Goal: Navigation & Orientation: Find specific page/section

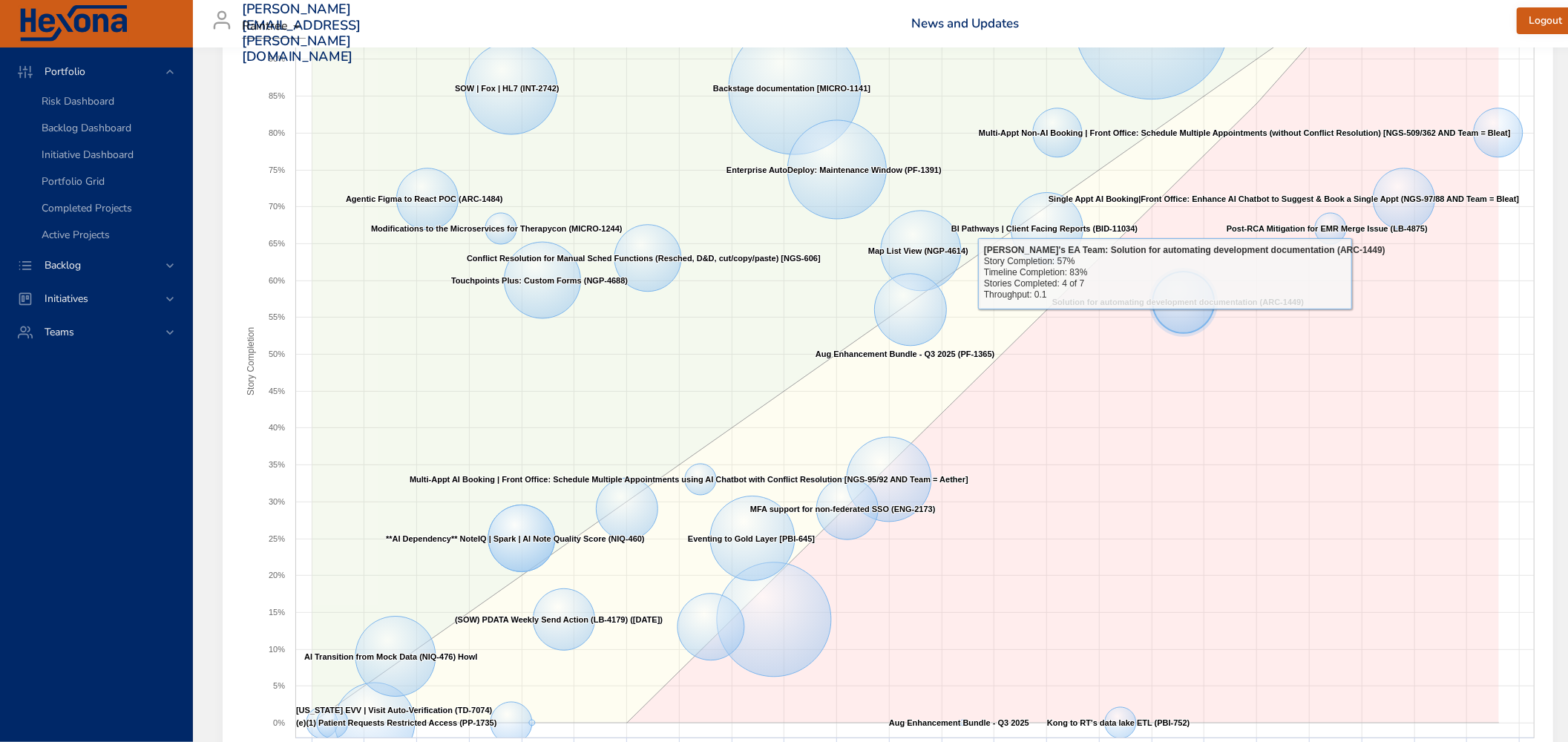
scroll to position [297, 0]
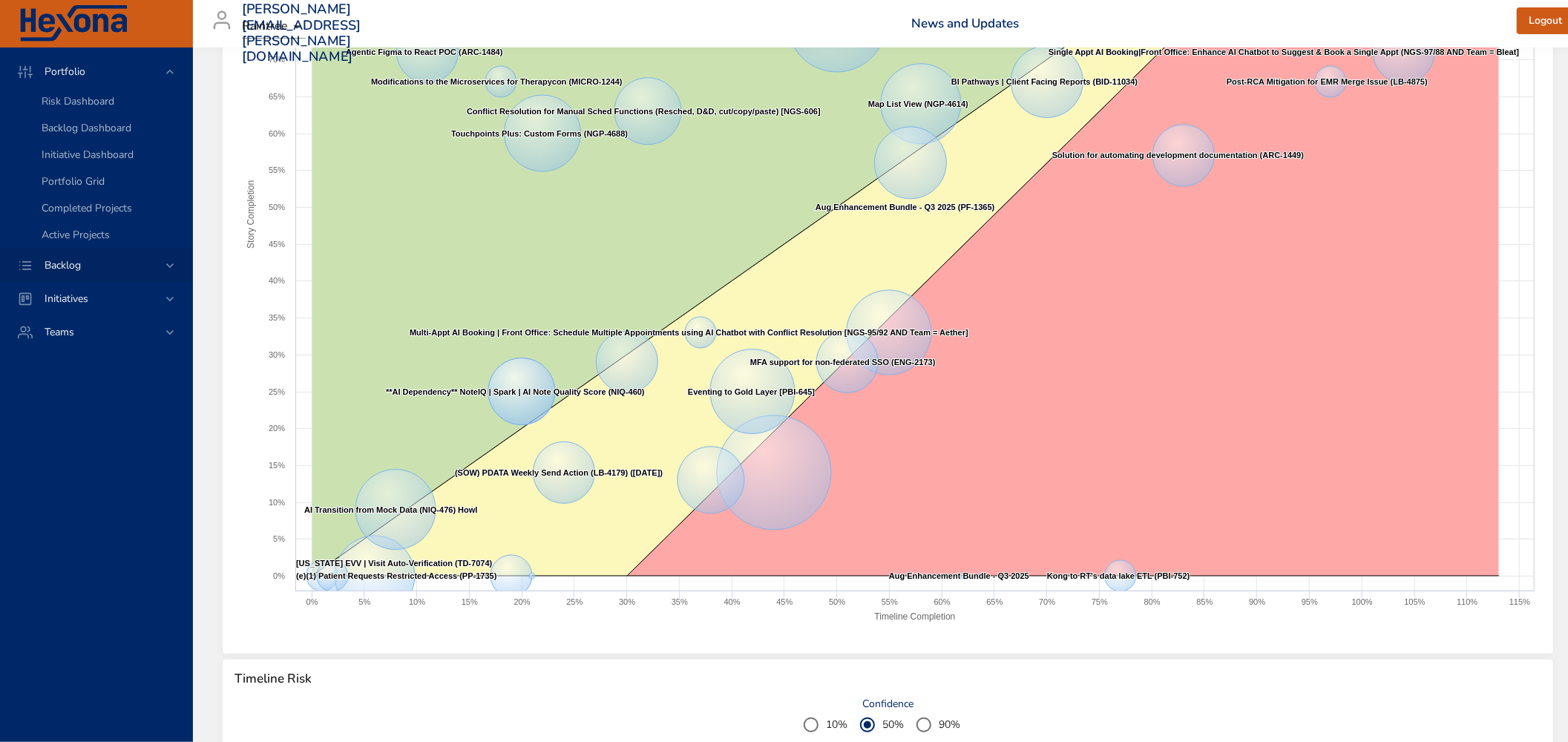
click at [167, 265] on icon at bounding box center [170, 265] width 7 height 4
click at [64, 135] on span "Backlog Details" at bounding box center [77, 134] width 72 height 14
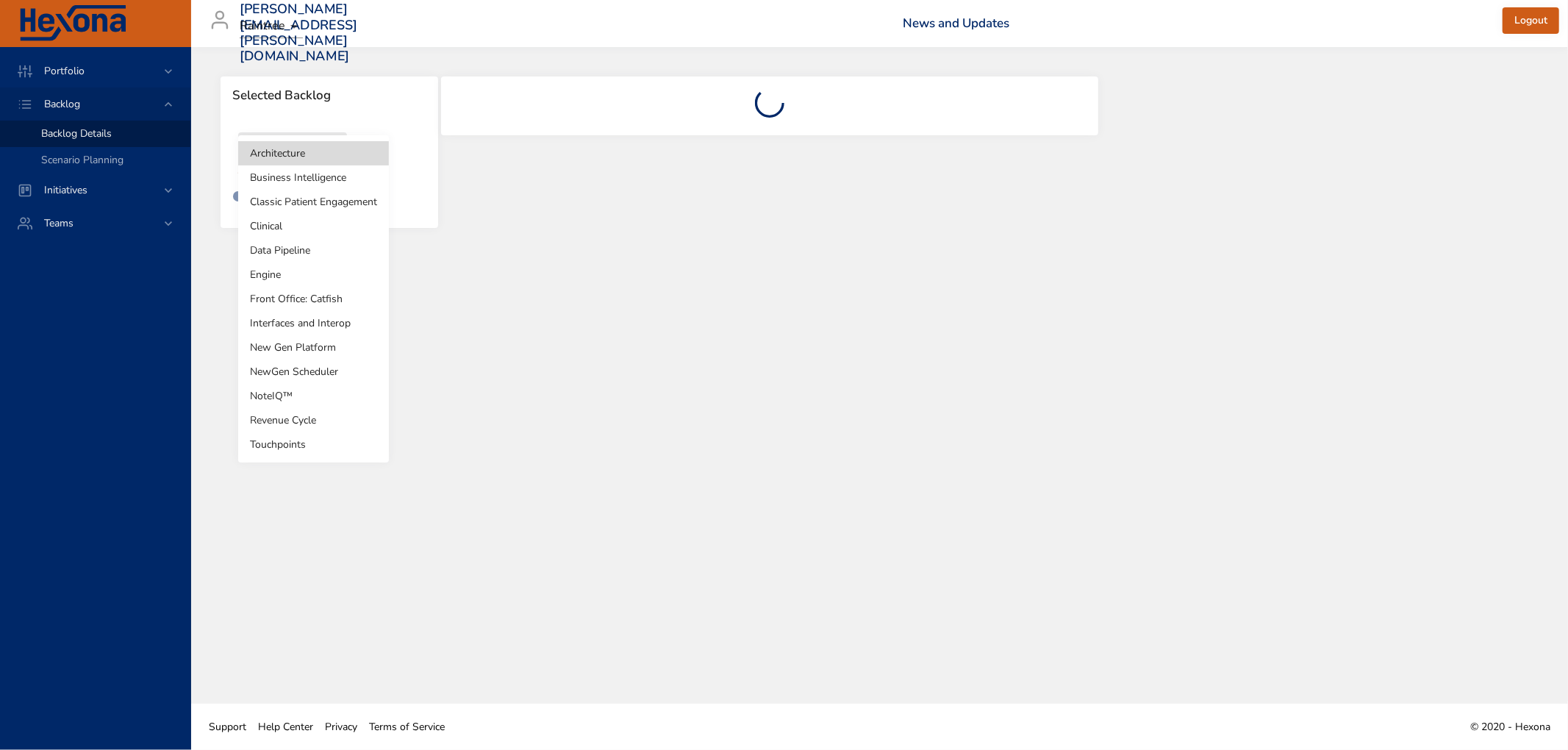
click at [292, 165] on body "Portfolio Backlog Backlog Details Scenario Planning Initiatives Teams [PERSON_N…" at bounding box center [784, 375] width 1568 height 750
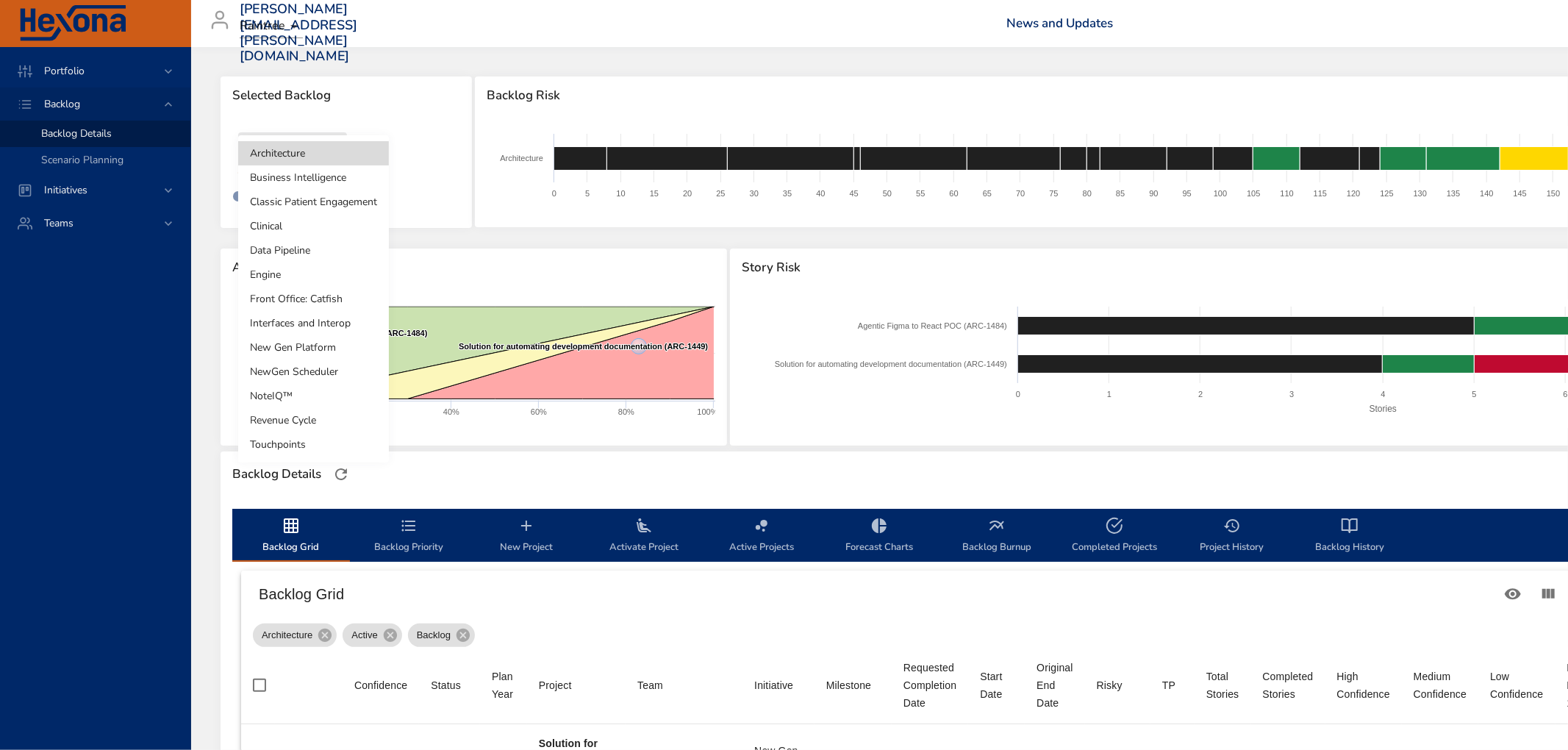
click at [274, 395] on li "NoteIQ™" at bounding box center [313, 395] width 151 height 24
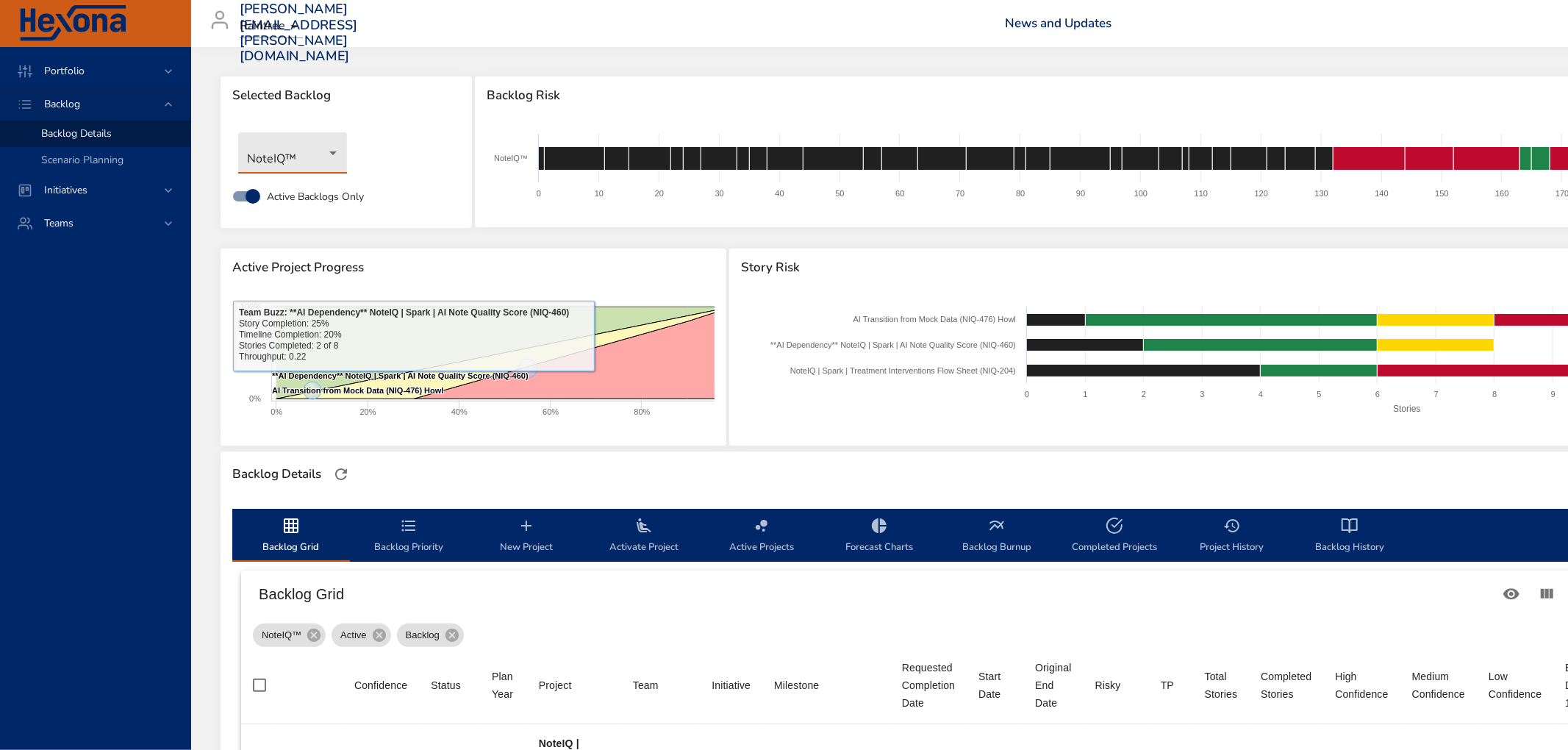
click at [284, 160] on body "Portfolio Backlog Backlog Details Scenario Planning Initiatives Teams [PERSON_N…" at bounding box center [784, 375] width 1568 height 750
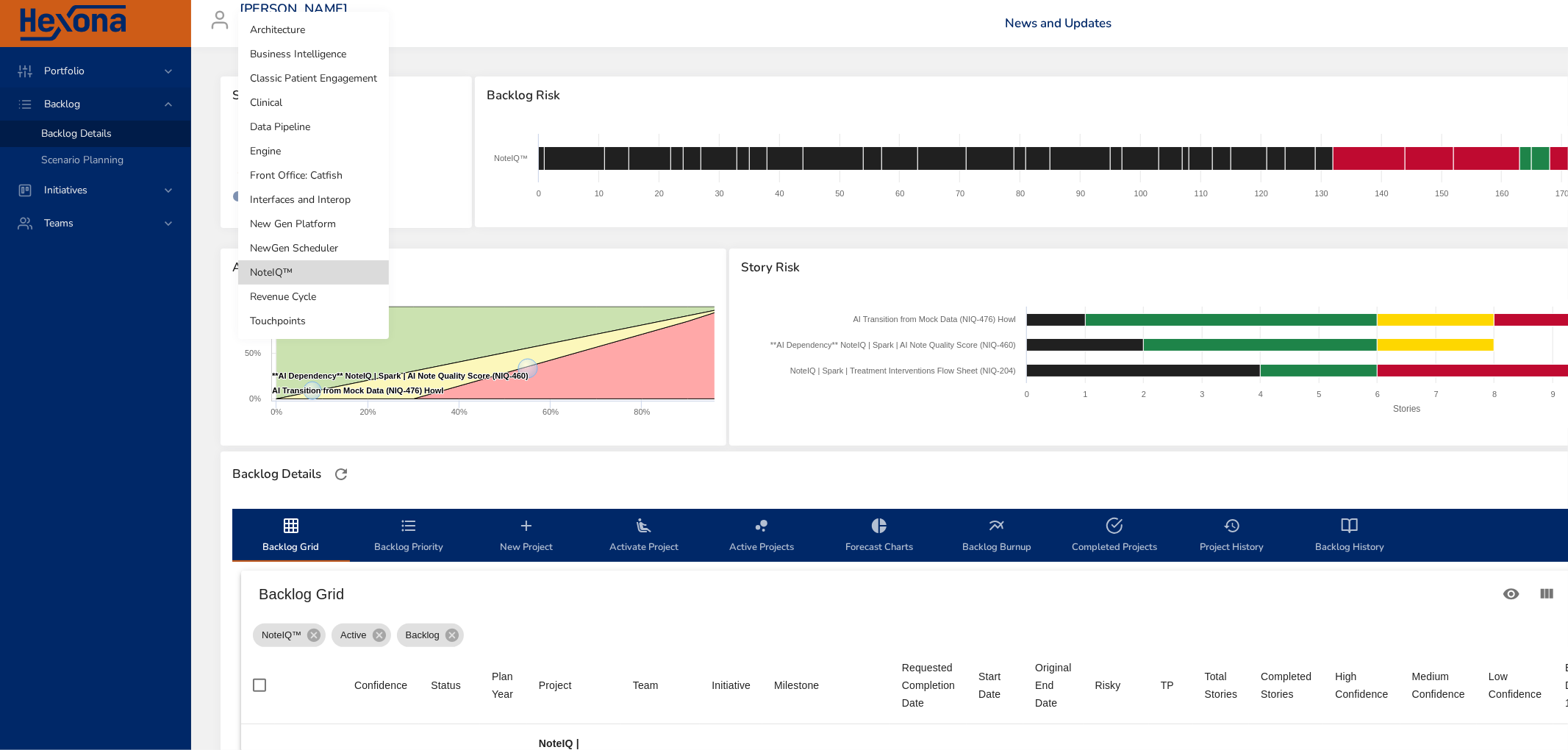
click at [307, 324] on li "Touchpoints" at bounding box center [313, 320] width 151 height 24
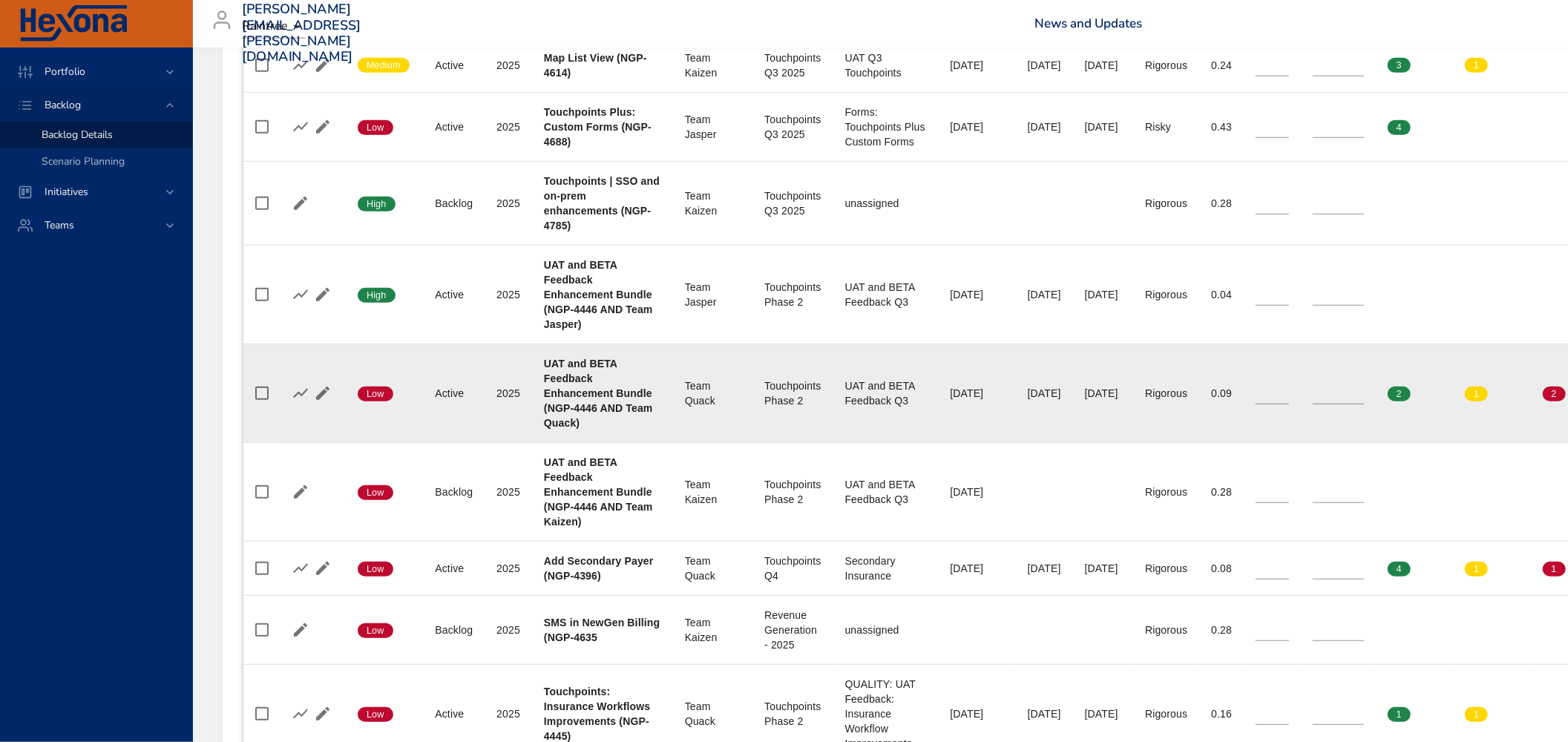
scroll to position [594, 0]
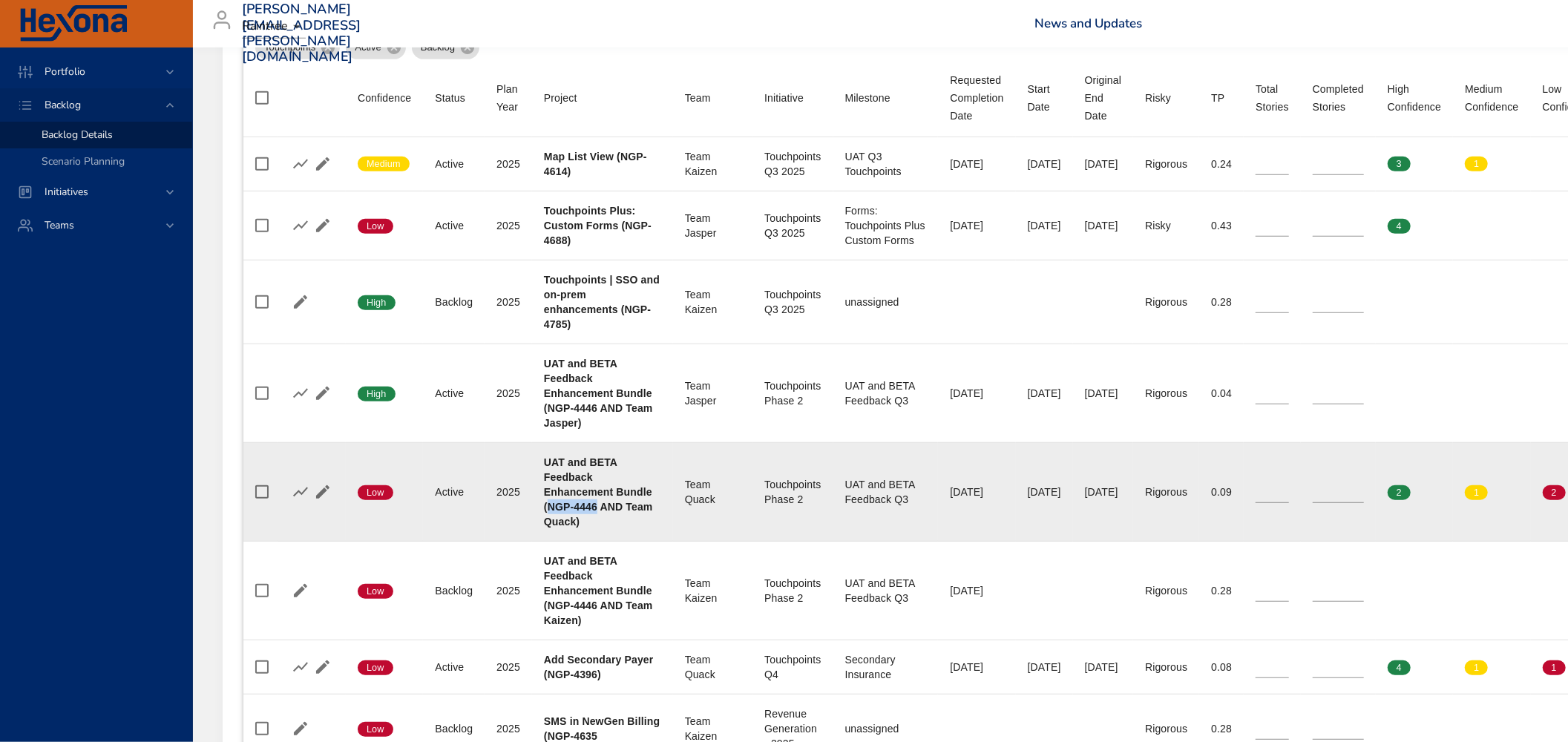
drag, startPoint x: 598, startPoint y: 508, endPoint x: 551, endPoint y: 505, distance: 47.1
click at [551, 505] on b "UAT and BETA Feedback Enhancement Bundle (NGP-4446 AND Team Quack)" at bounding box center [599, 492] width 109 height 72
copy b "NGP-4446"
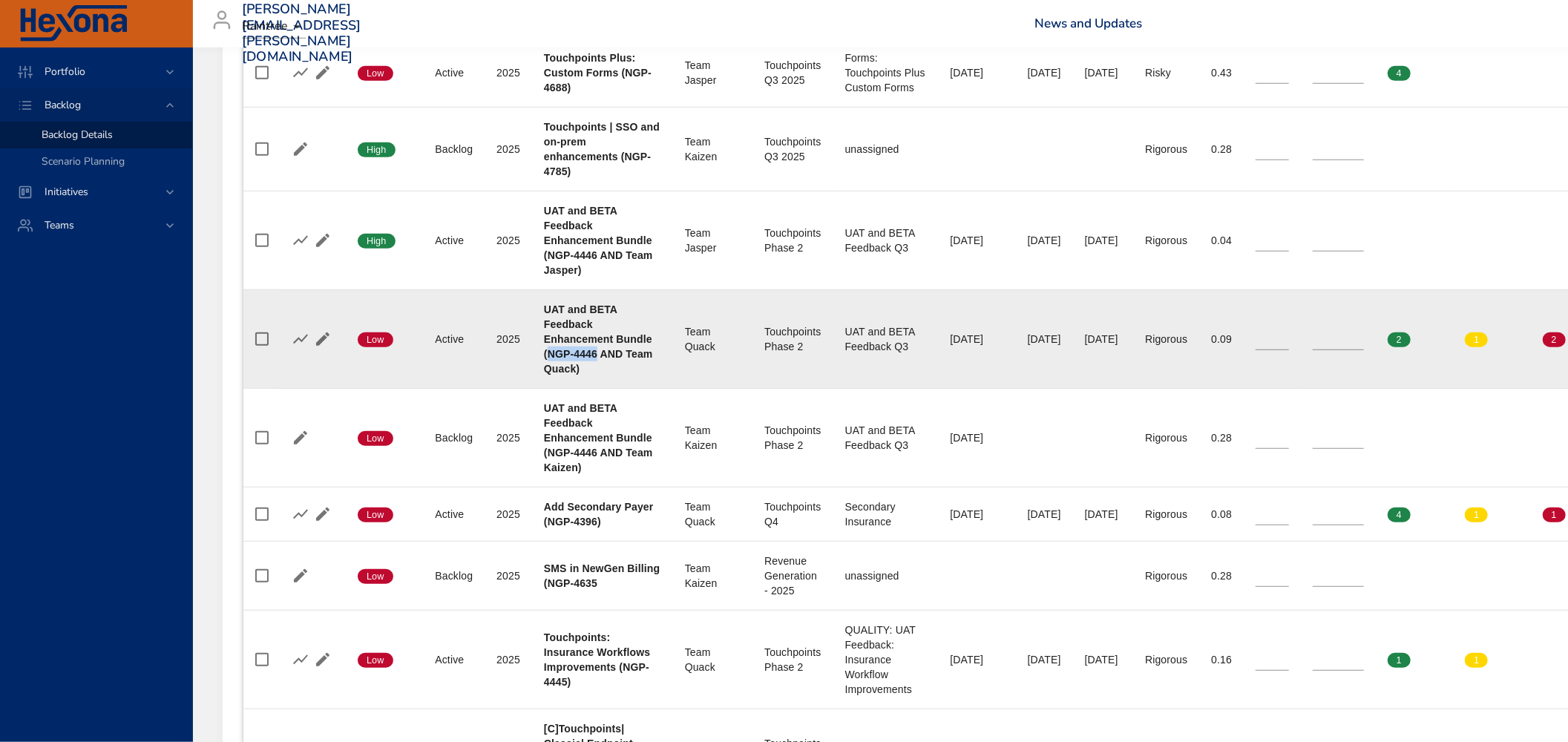
scroll to position [791, 0]
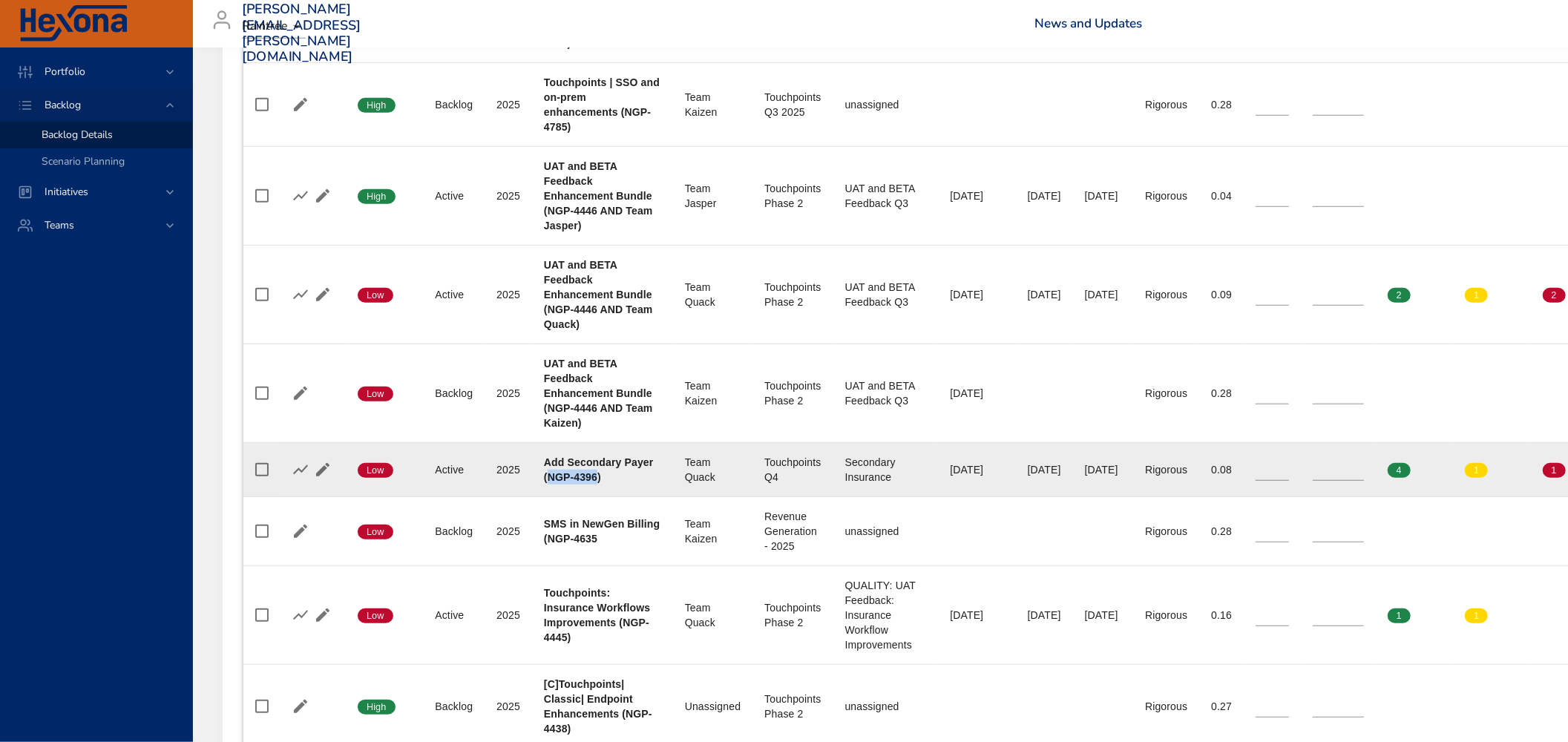
drag, startPoint x: 595, startPoint y: 476, endPoint x: 551, endPoint y: 475, distance: 44.0
click at [551, 475] on b "Add Secondary Payer (NGP-4396)" at bounding box center [599, 470] width 110 height 27
copy b "NGP-4396"
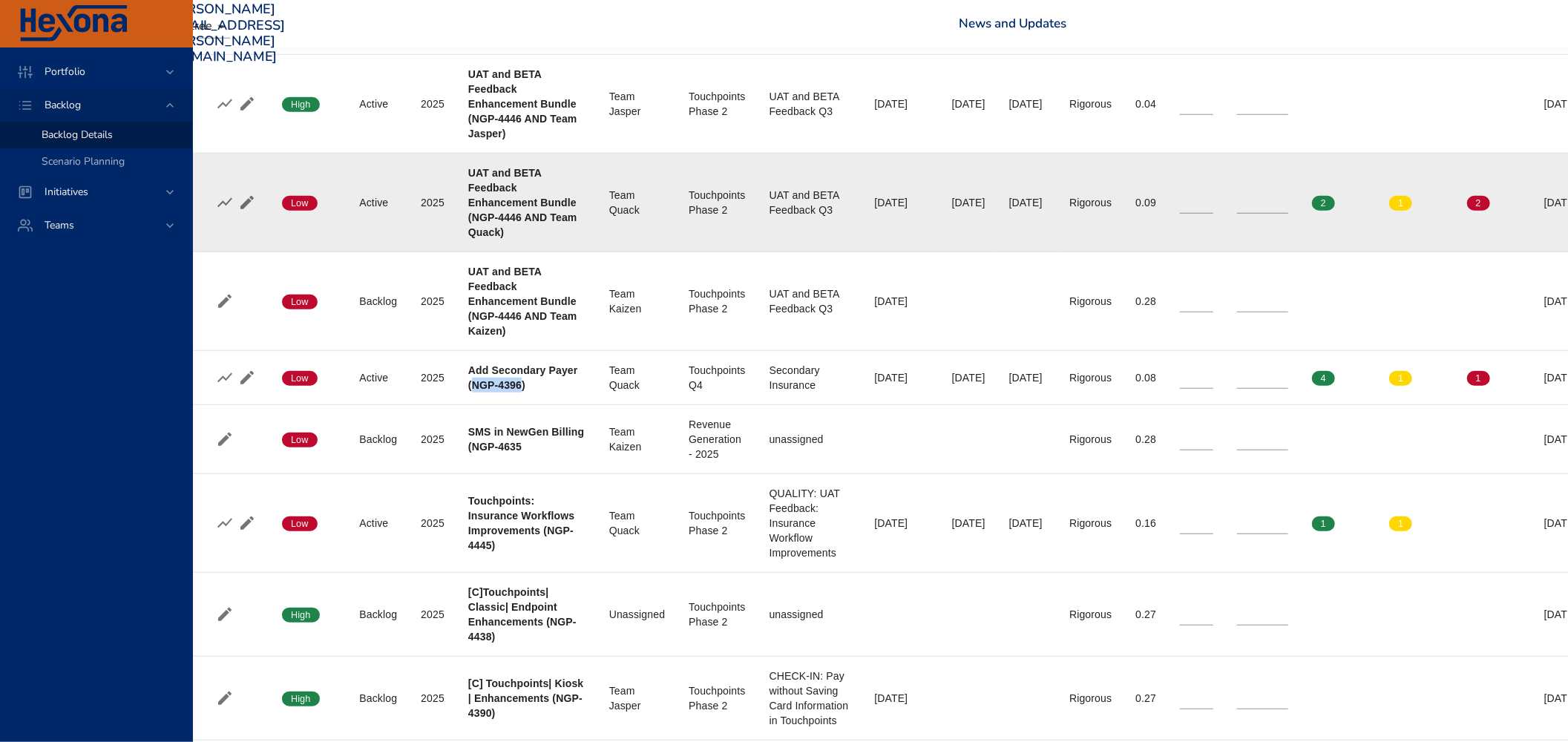
scroll to position [891, 75]
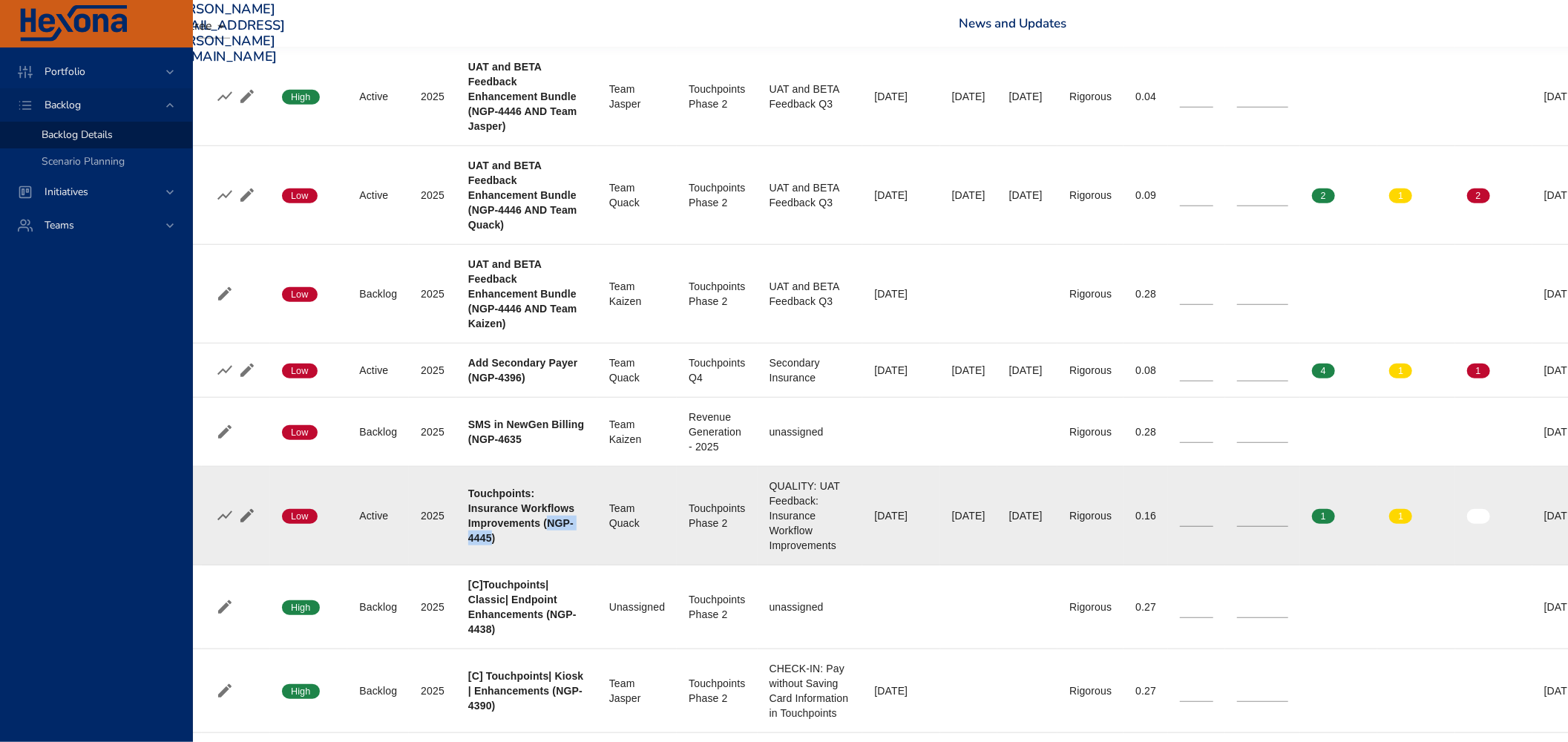
drag, startPoint x: 547, startPoint y: 522, endPoint x: 491, endPoint y: 542, distance: 59.5
click at [491, 542] on b "Touchpoints: Insurance Workflows Improvements (NGP-4445)" at bounding box center [521, 515] width 106 height 56
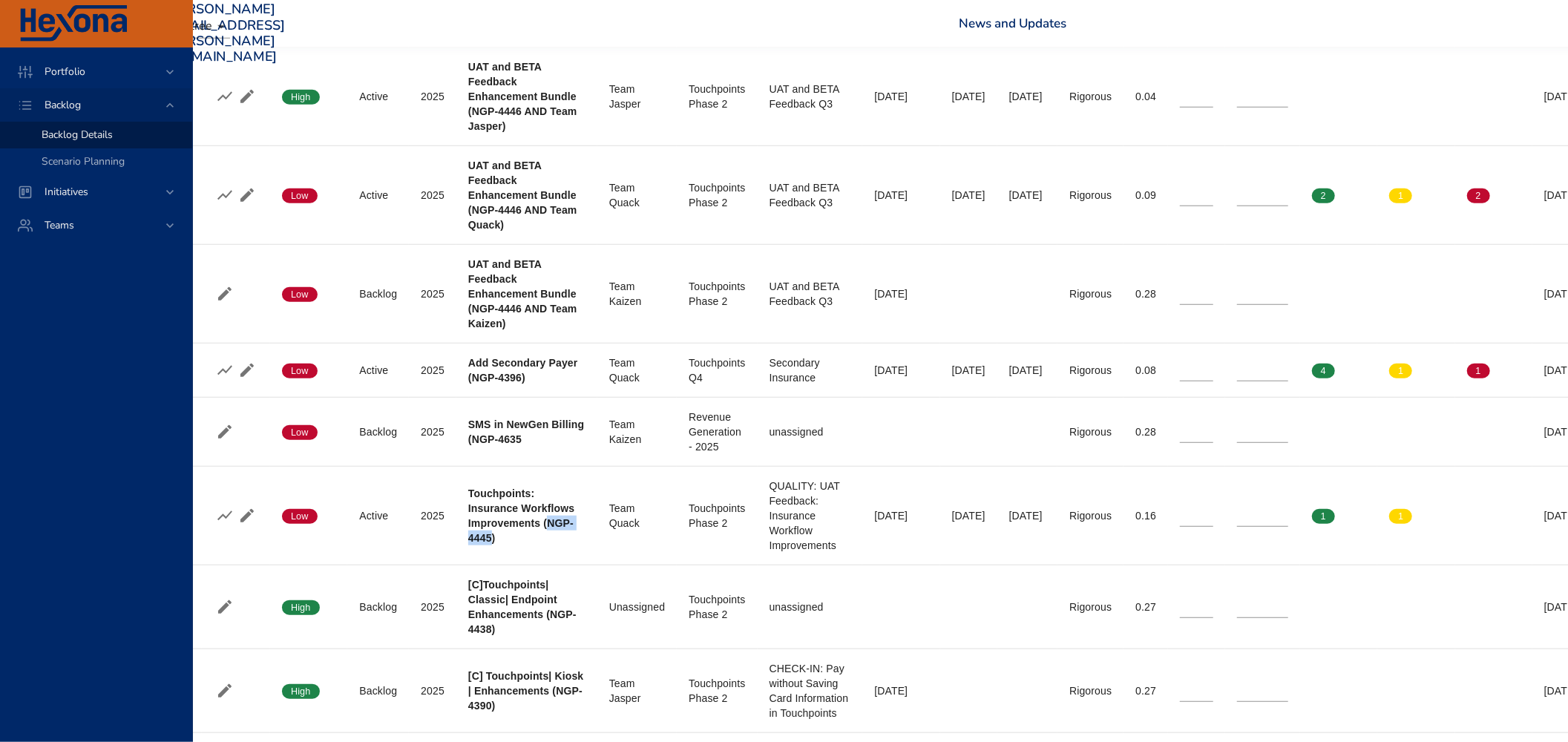
copy b "NGP-4445"
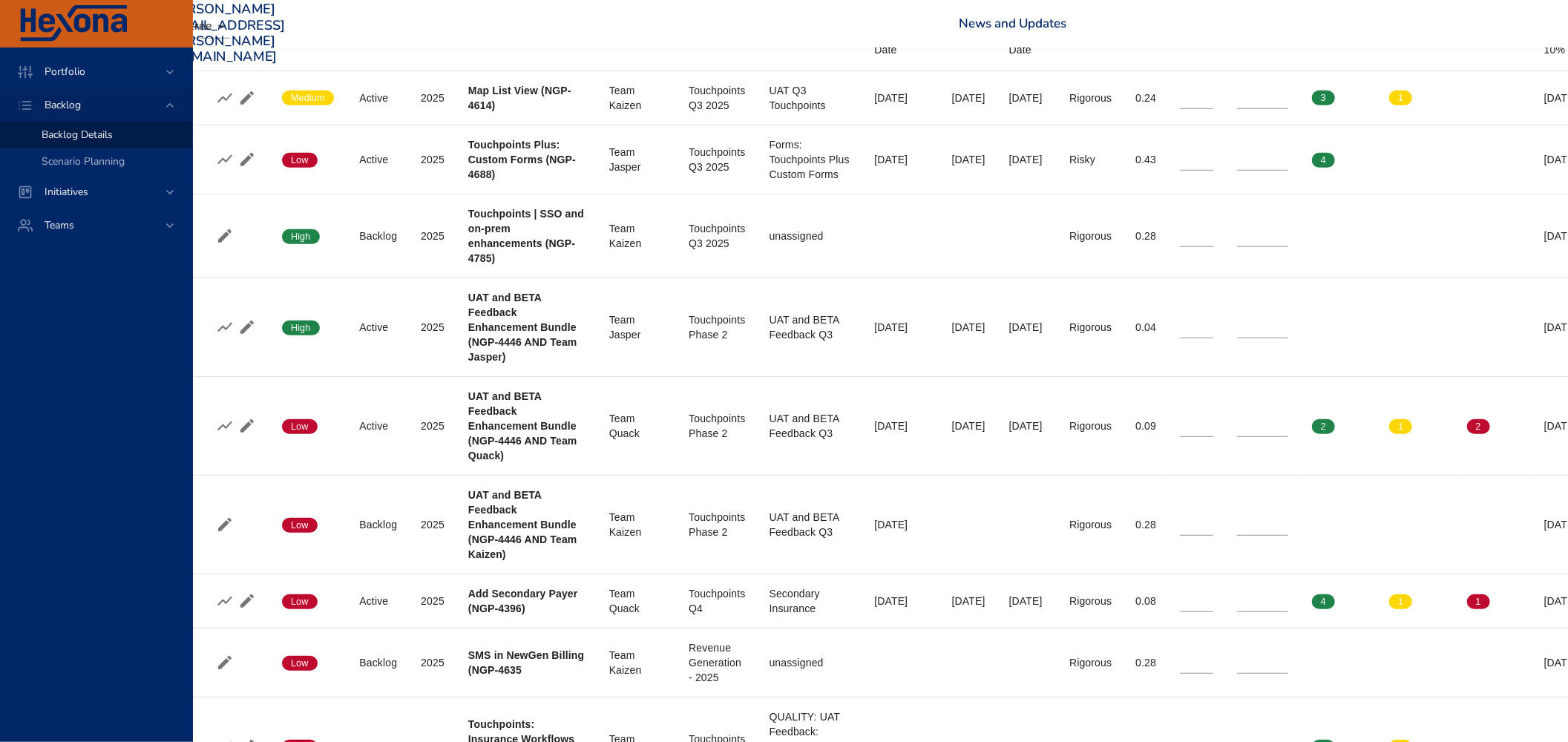
scroll to position [693, 75]
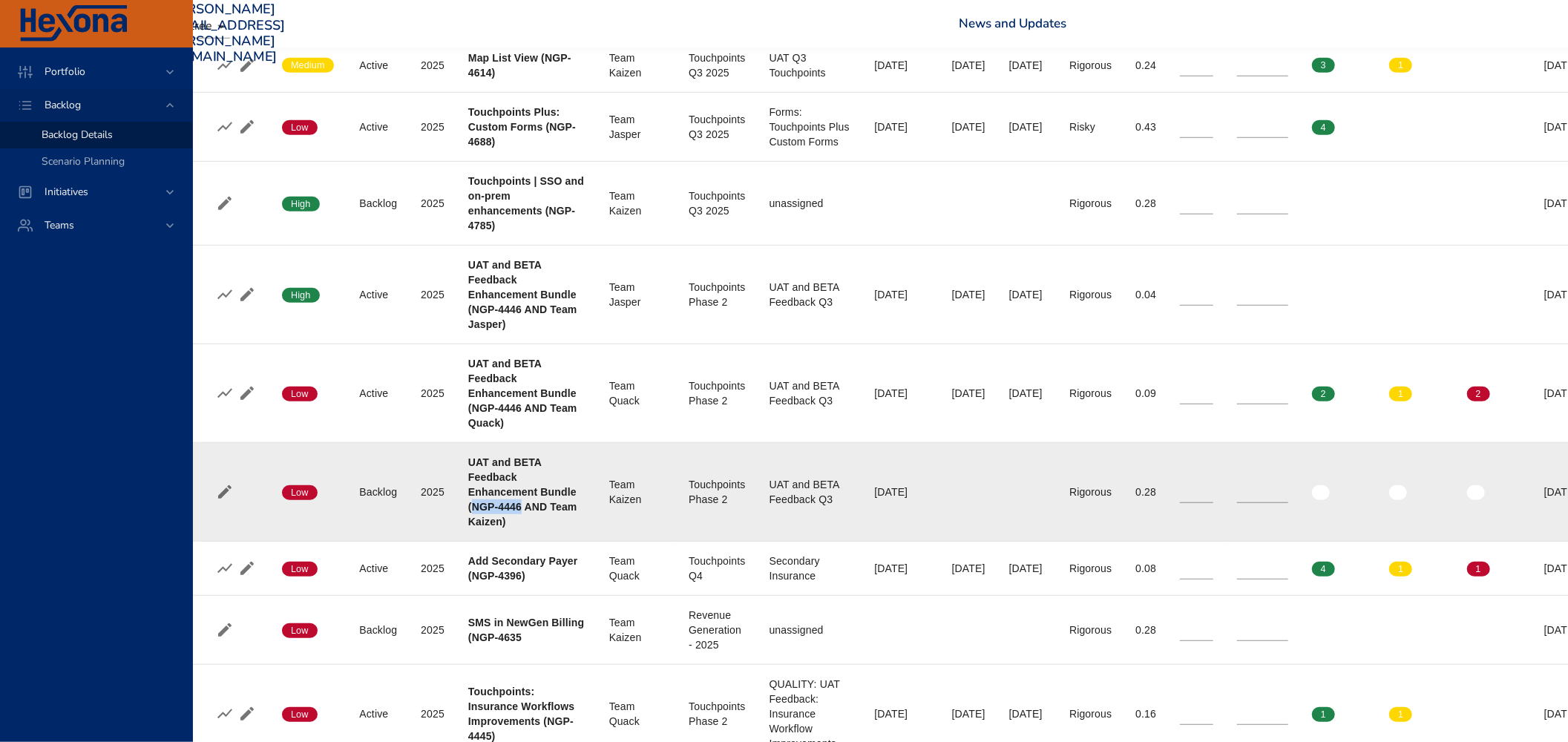
drag, startPoint x: 521, startPoint y: 508, endPoint x: 473, endPoint y: 506, distance: 48.0
click at [473, 506] on b "UAT and BETA Feedback Enhancement Bundle (NGP-4446 AND Team Kaizen)" at bounding box center [523, 492] width 109 height 72
copy b "NGP-4446"
